Goal: Find specific page/section: Find specific page/section

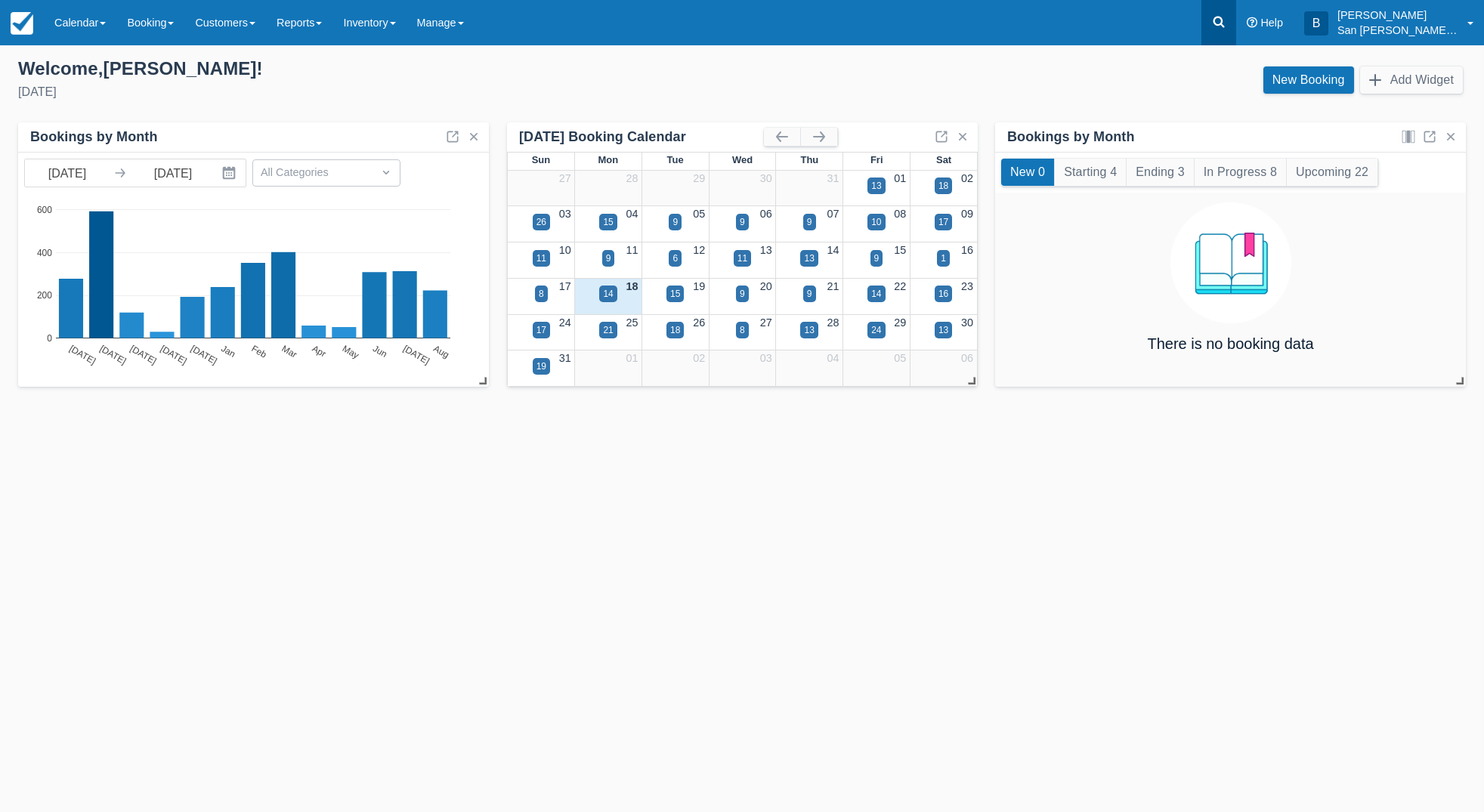
click at [1227, 27] on icon at bounding box center [1219, 22] width 15 height 15
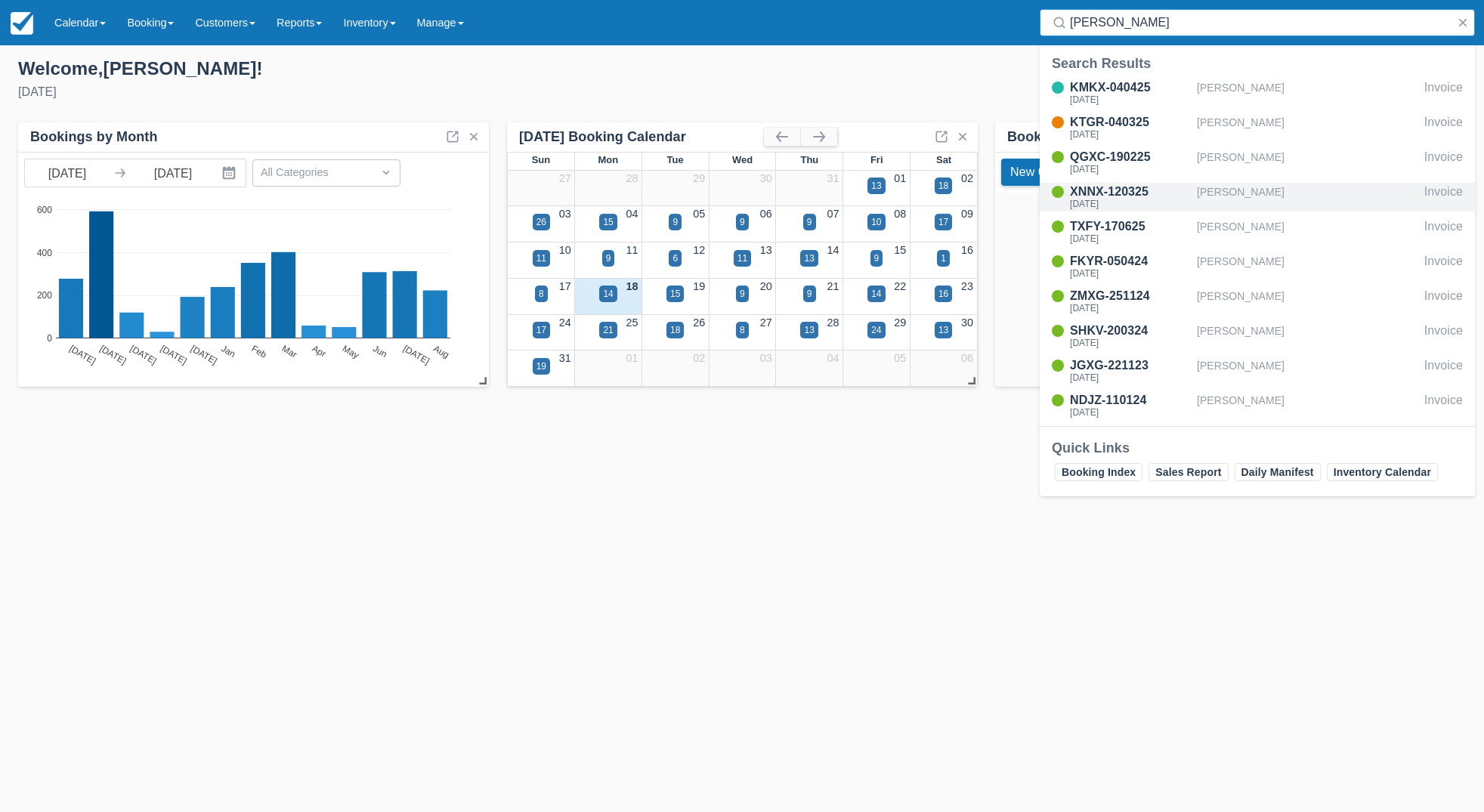
type input "[PERSON_NAME]"
click at [1087, 198] on div "XNNX-120325 [DATE]" at bounding box center [1130, 197] width 121 height 28
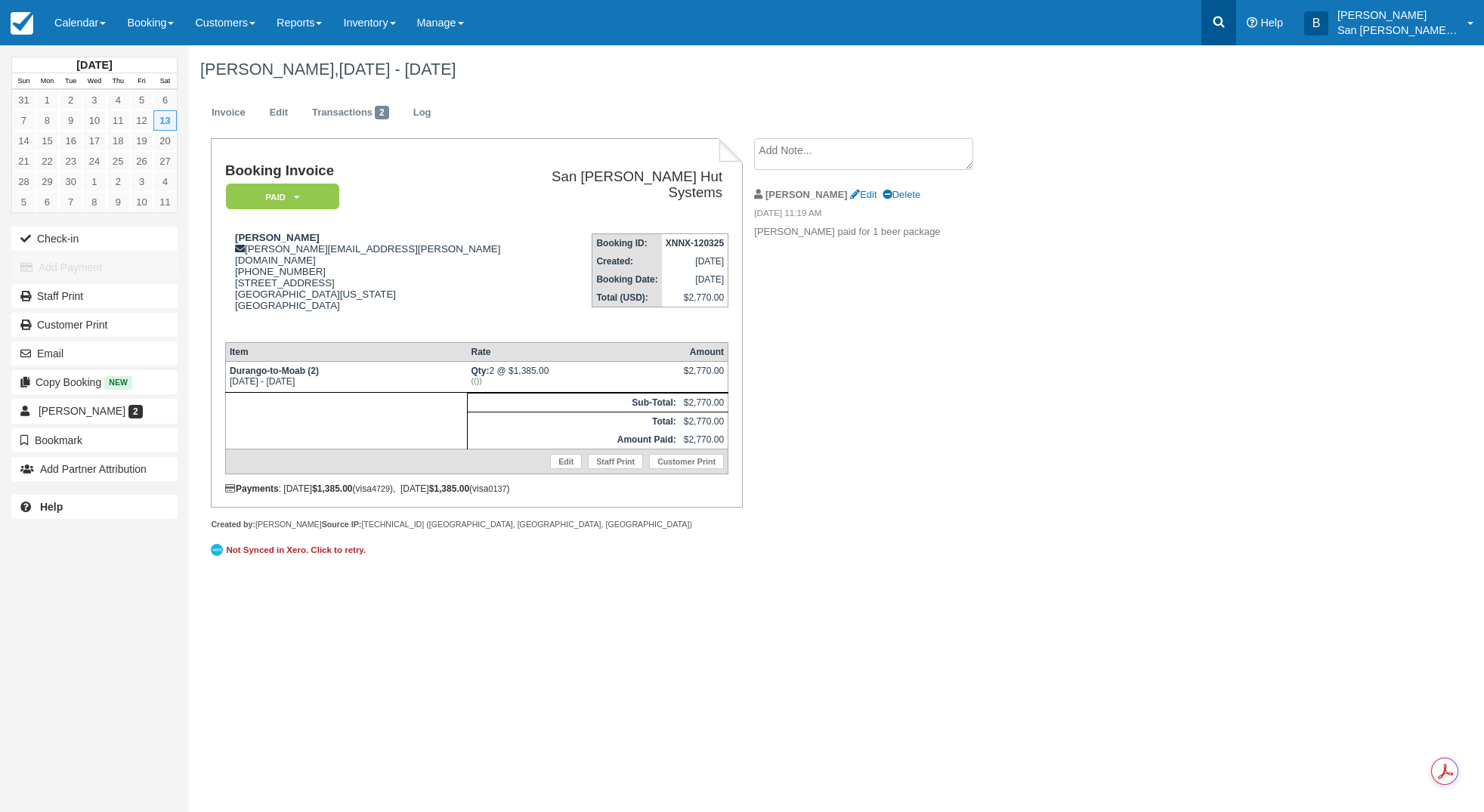
click at [1237, 24] on link at bounding box center [1219, 22] width 35 height 45
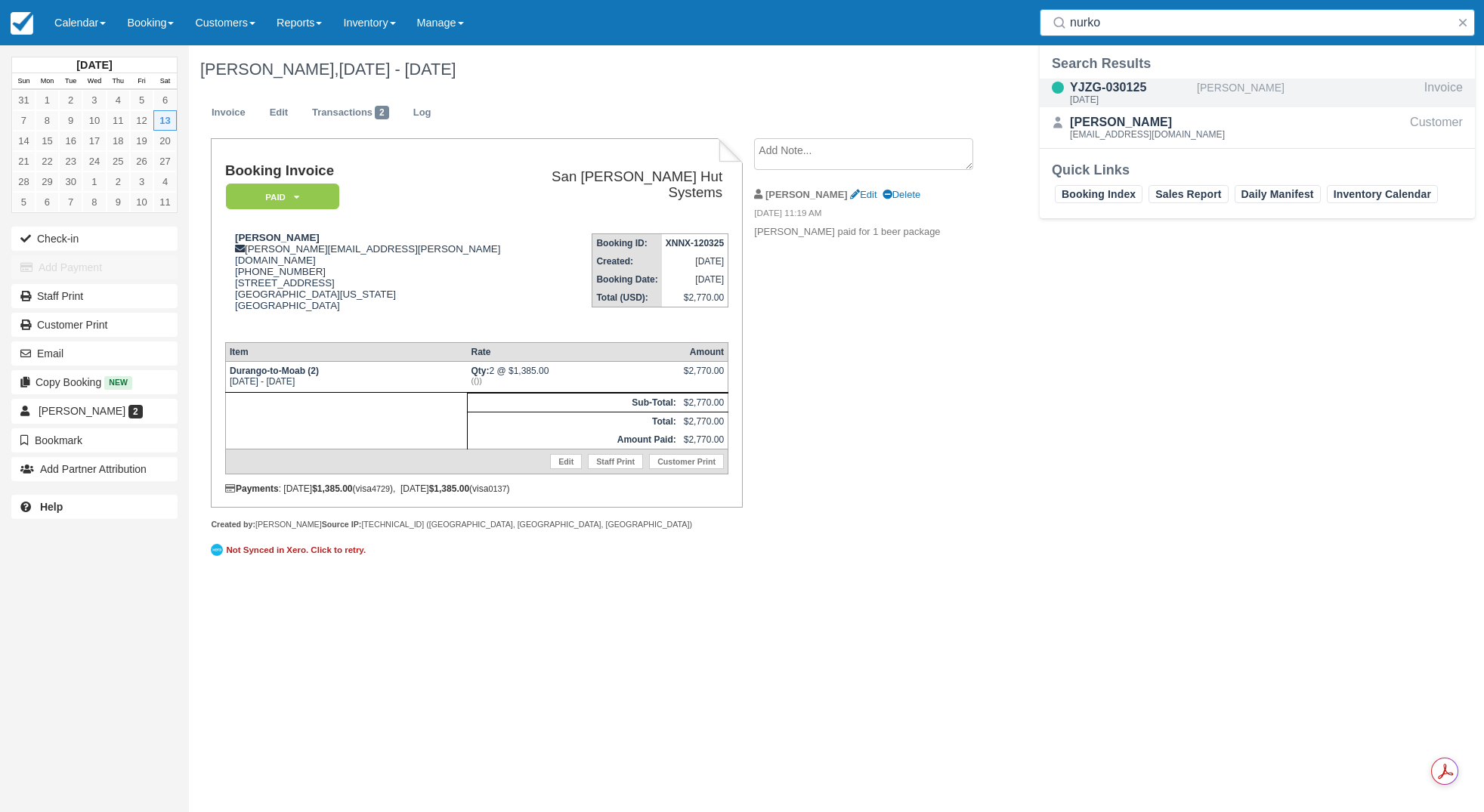
type input "nurko"
drag, startPoint x: 1094, startPoint y: 87, endPoint x: 1117, endPoint y: 126, distance: 45.3
click at [1094, 87] on div "YJZG-030125" at bounding box center [1130, 88] width 121 height 18
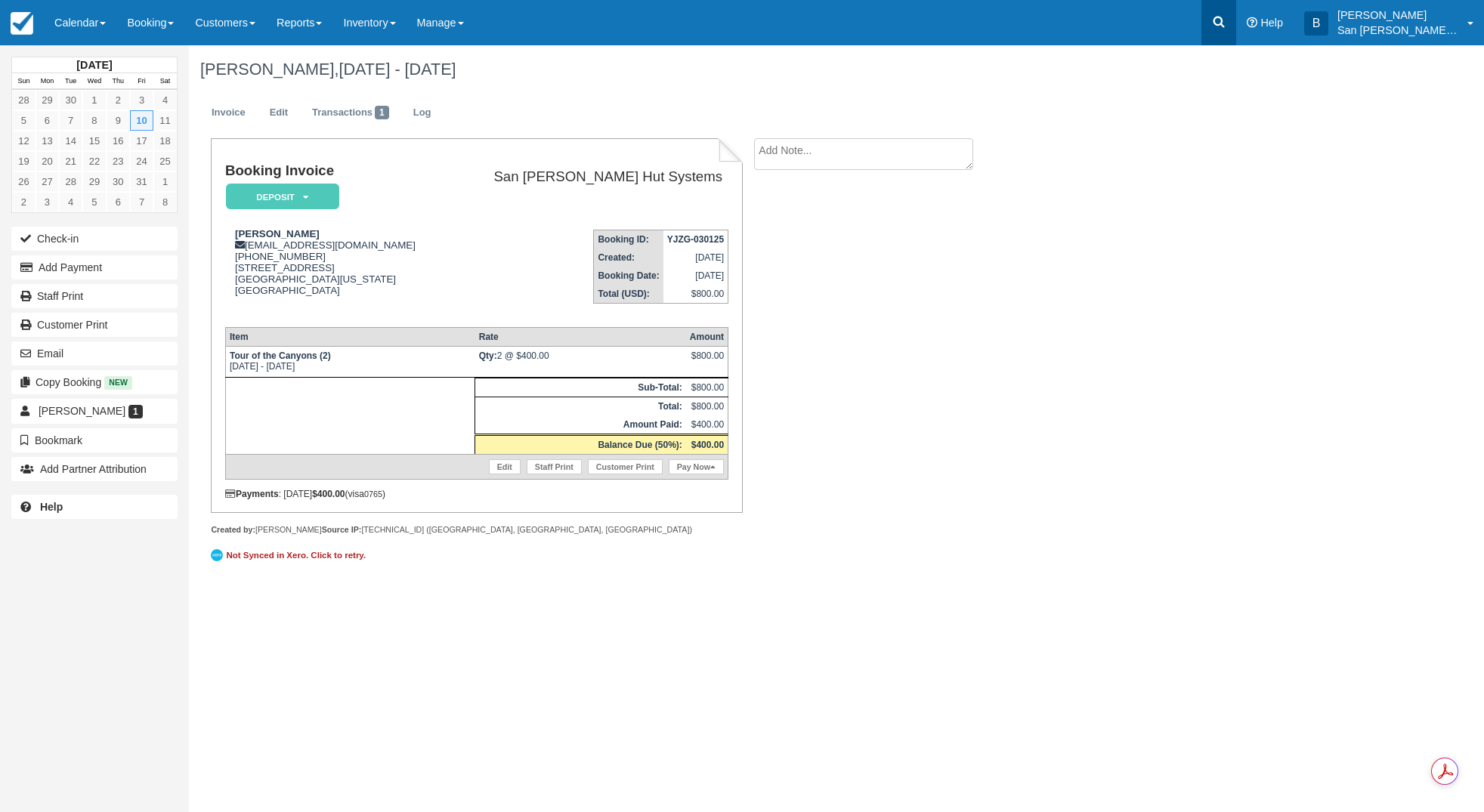
click at [1237, 15] on link at bounding box center [1219, 22] width 35 height 45
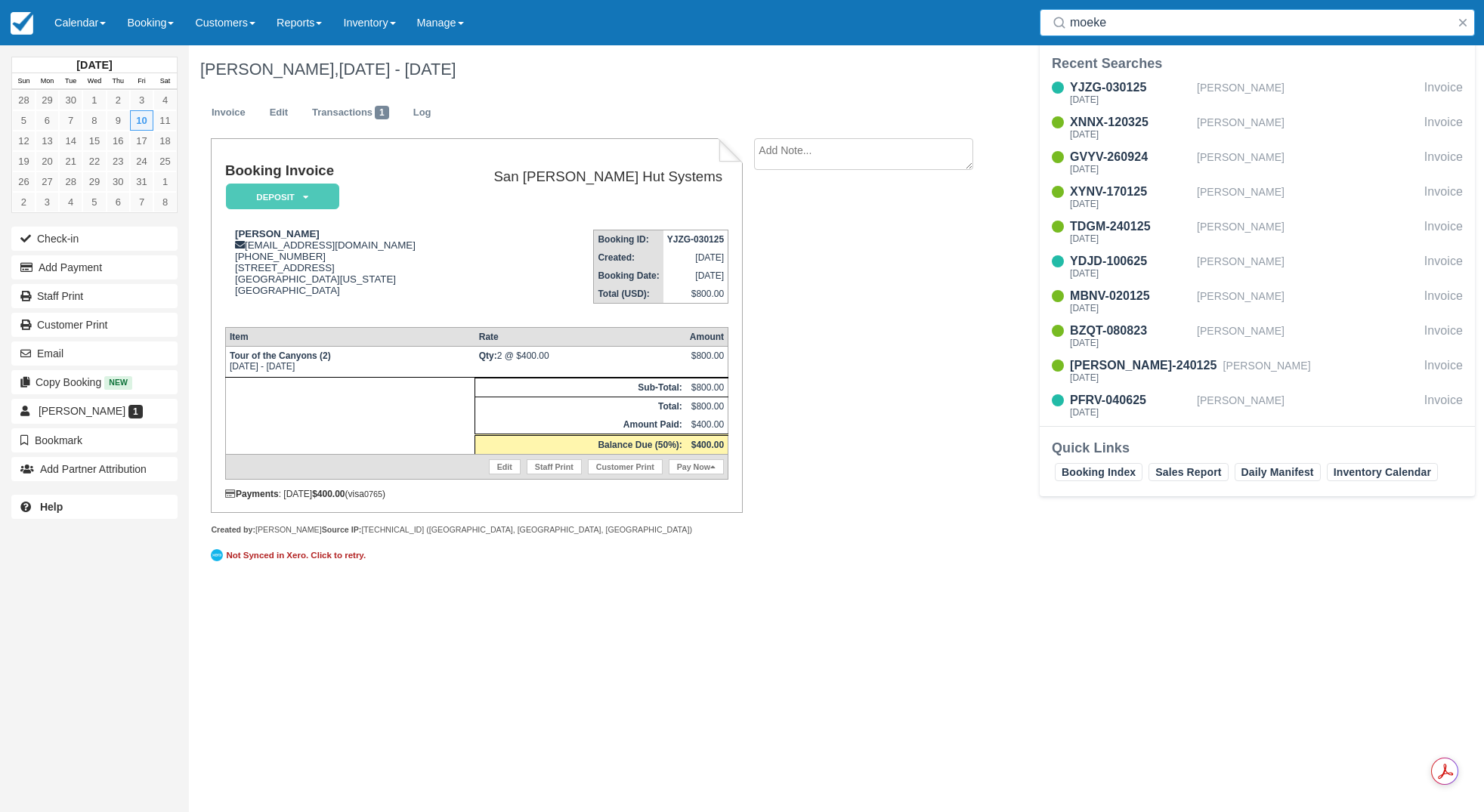
type input "moekel"
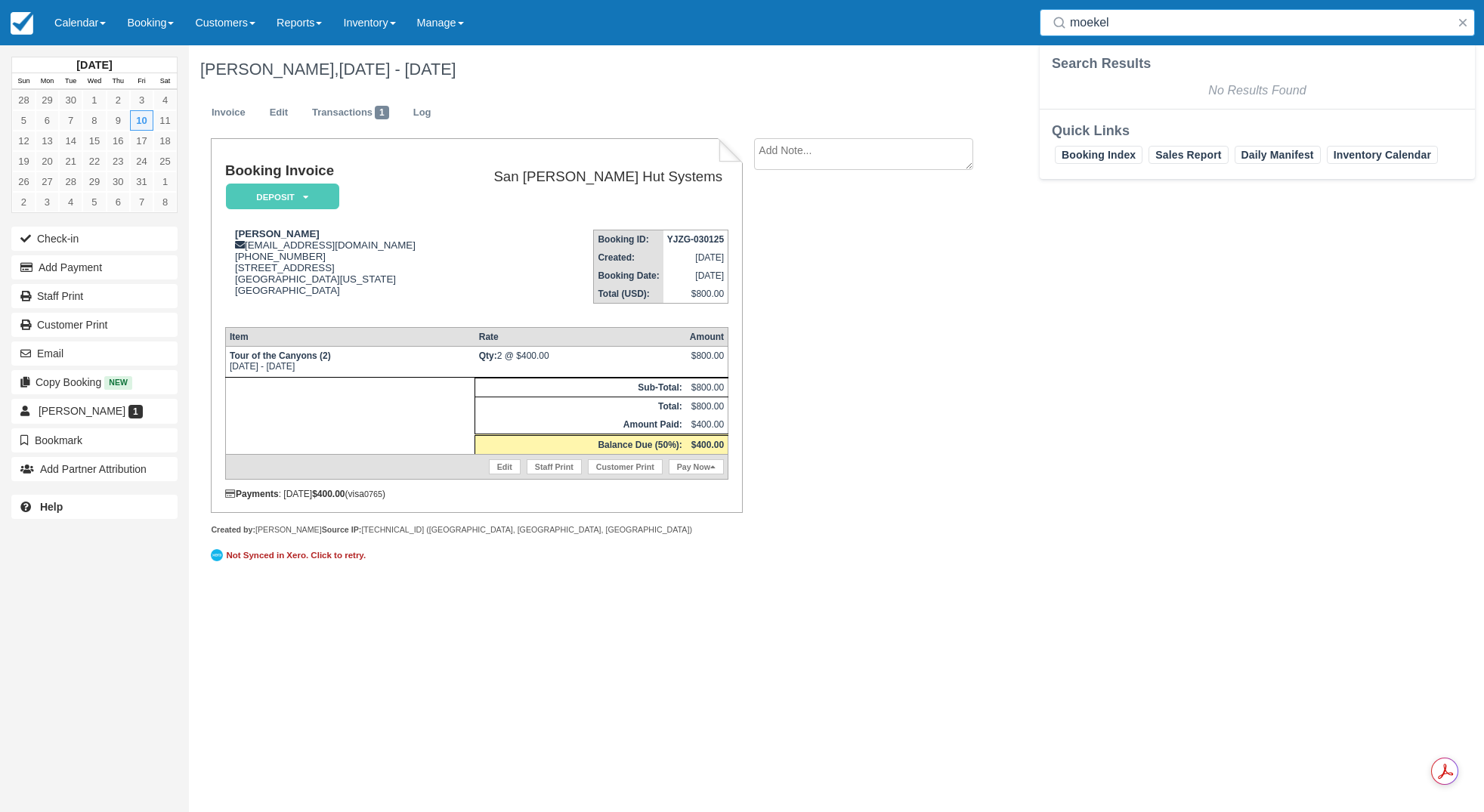
drag, startPoint x: 1130, startPoint y: 20, endPoint x: 948, endPoint y: -2, distance: 183.3
click at [948, 0] on html "Menu Calendar Customer Inventory Month Week Day Booking Daily Manifest Daily Li…" at bounding box center [742, 406] width 1484 height 812
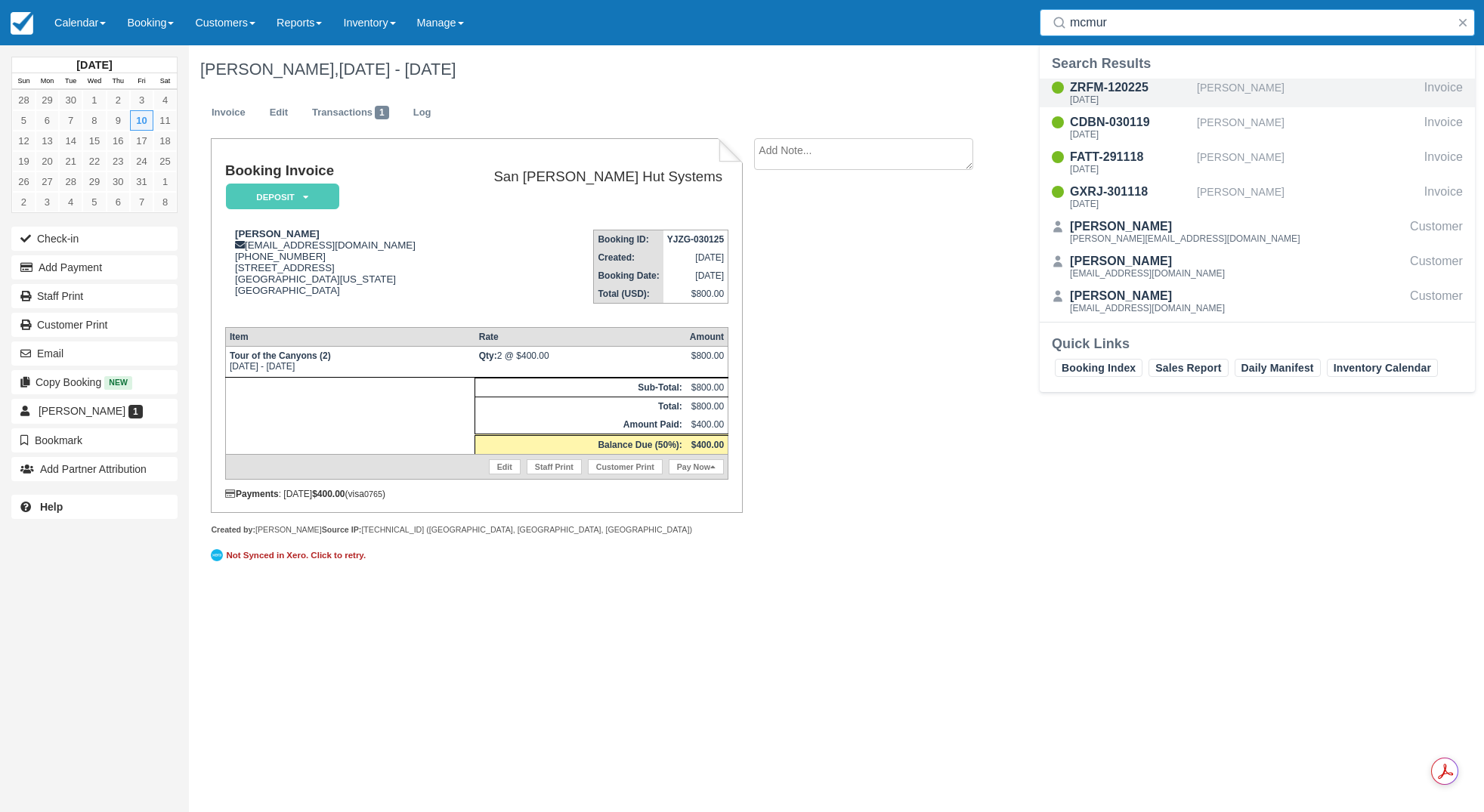
type input "mcmur"
click at [1106, 94] on div "ZRFM-120225" at bounding box center [1130, 88] width 121 height 18
